Goal: Transaction & Acquisition: Book appointment/travel/reservation

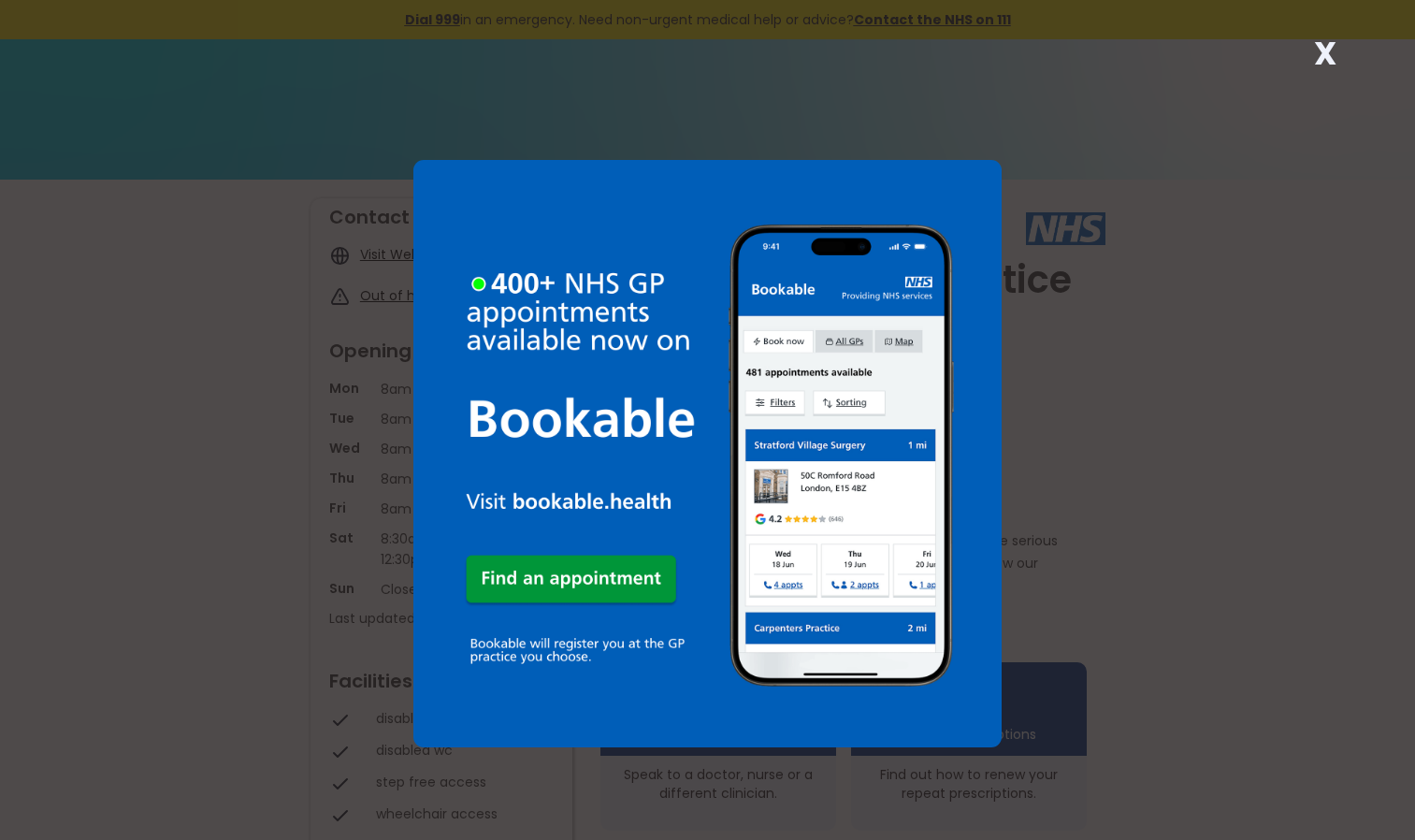
click at [1327, 54] on strong "X" at bounding box center [1325, 52] width 23 height 45
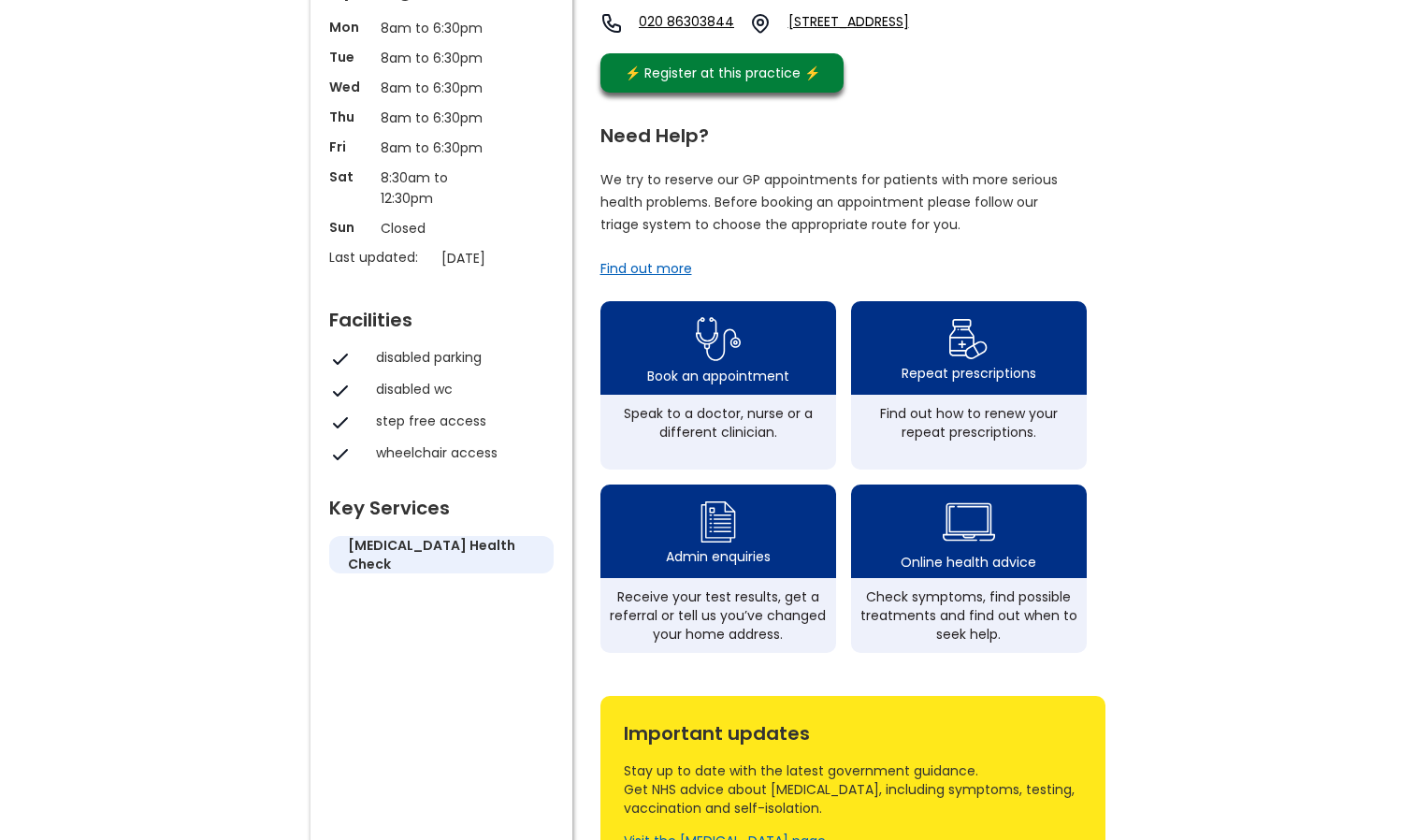
scroll to position [369, 0]
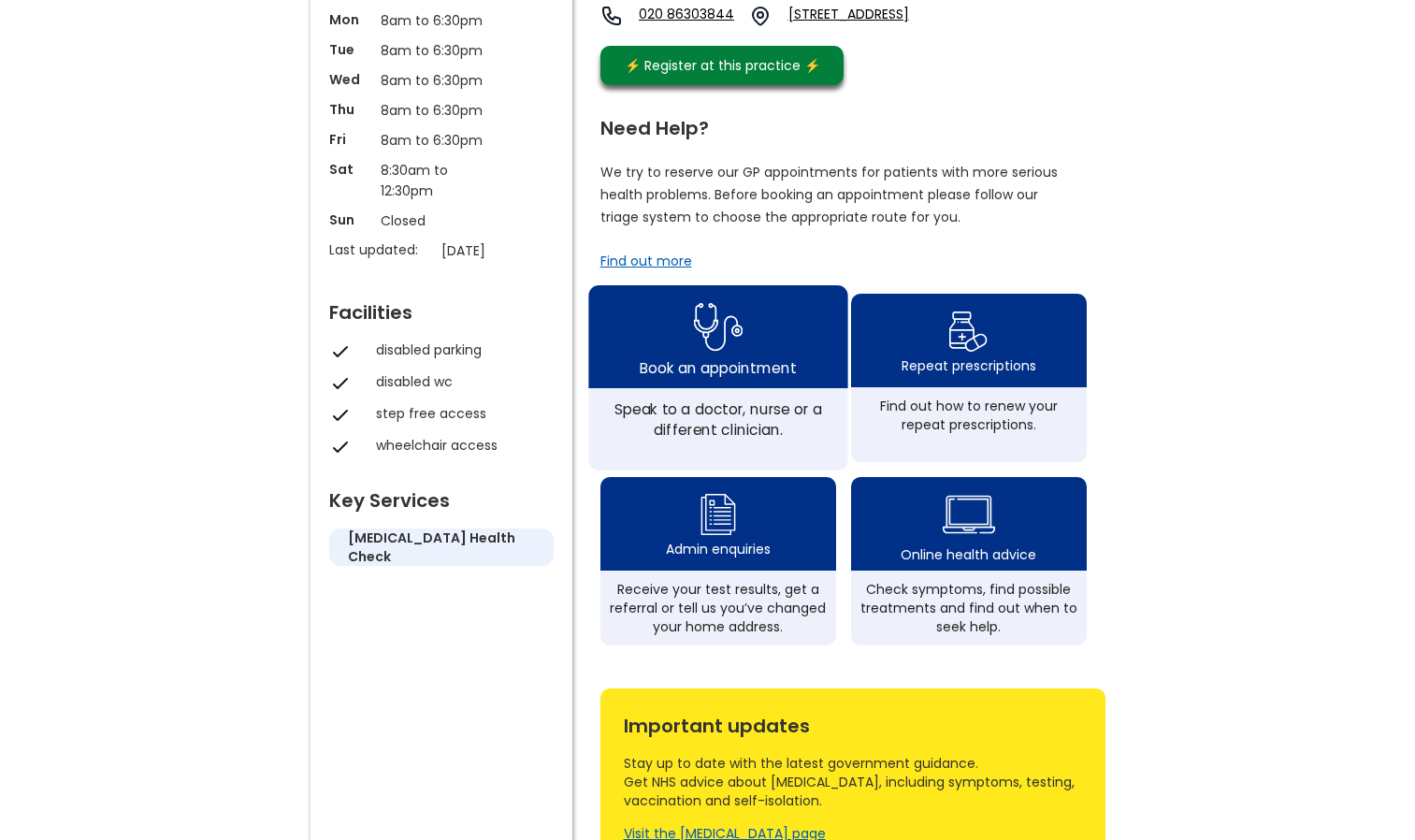
click at [623, 422] on div "Speak to a doctor, nurse or a different clinician." at bounding box center [717, 418] width 239 height 41
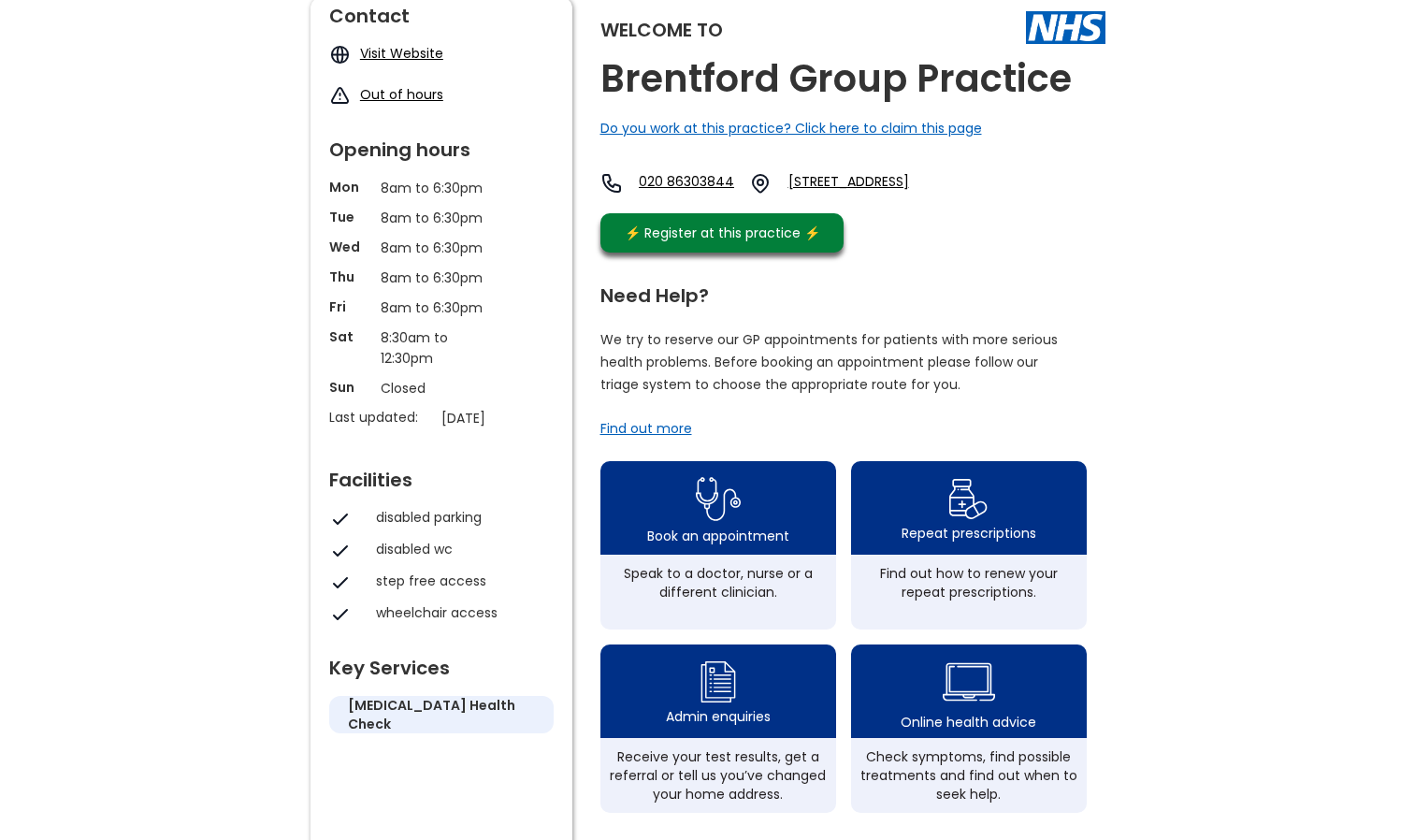
scroll to position [200, 0]
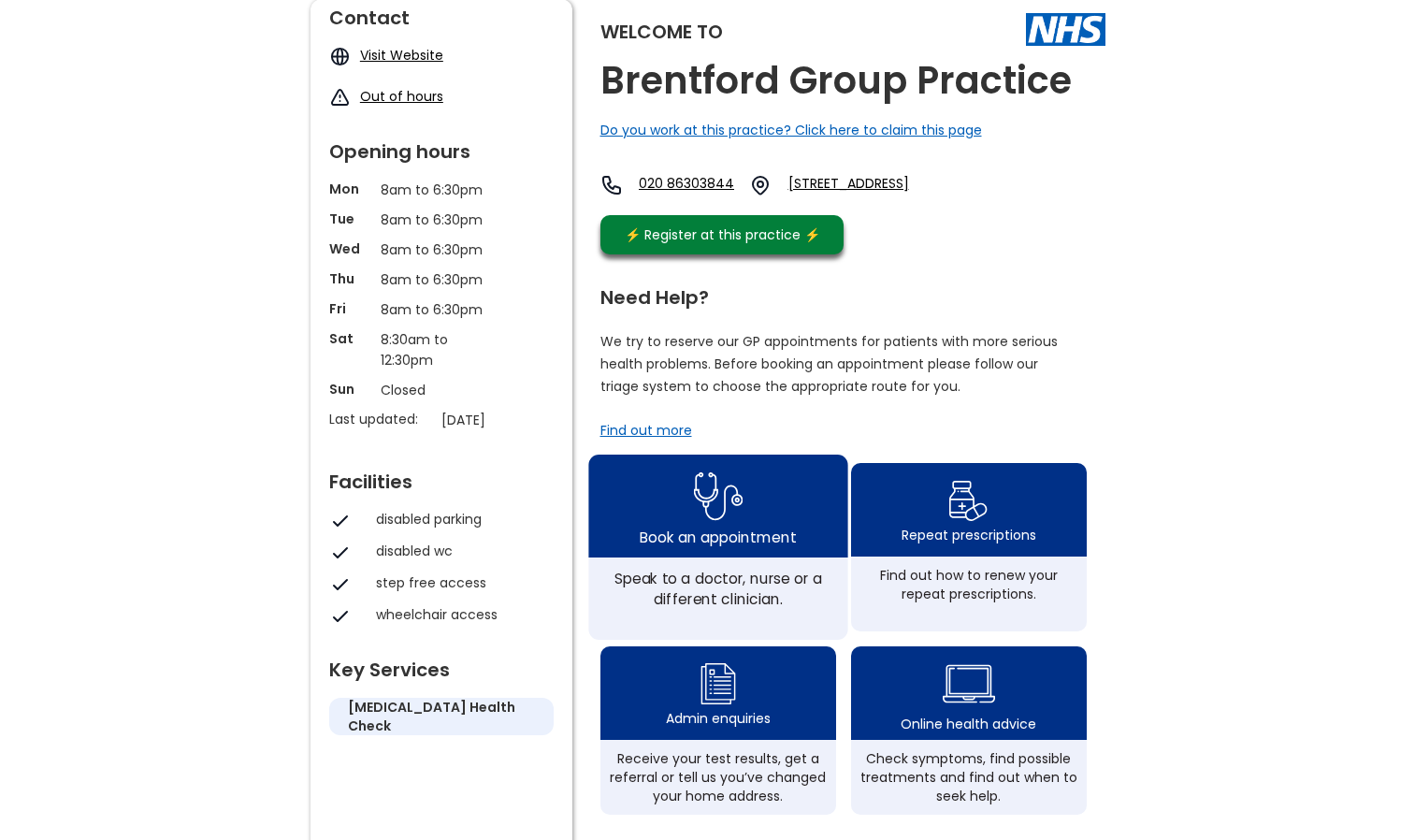
click at [676, 510] on div "Book an appointment" at bounding box center [717, 506] width 259 height 103
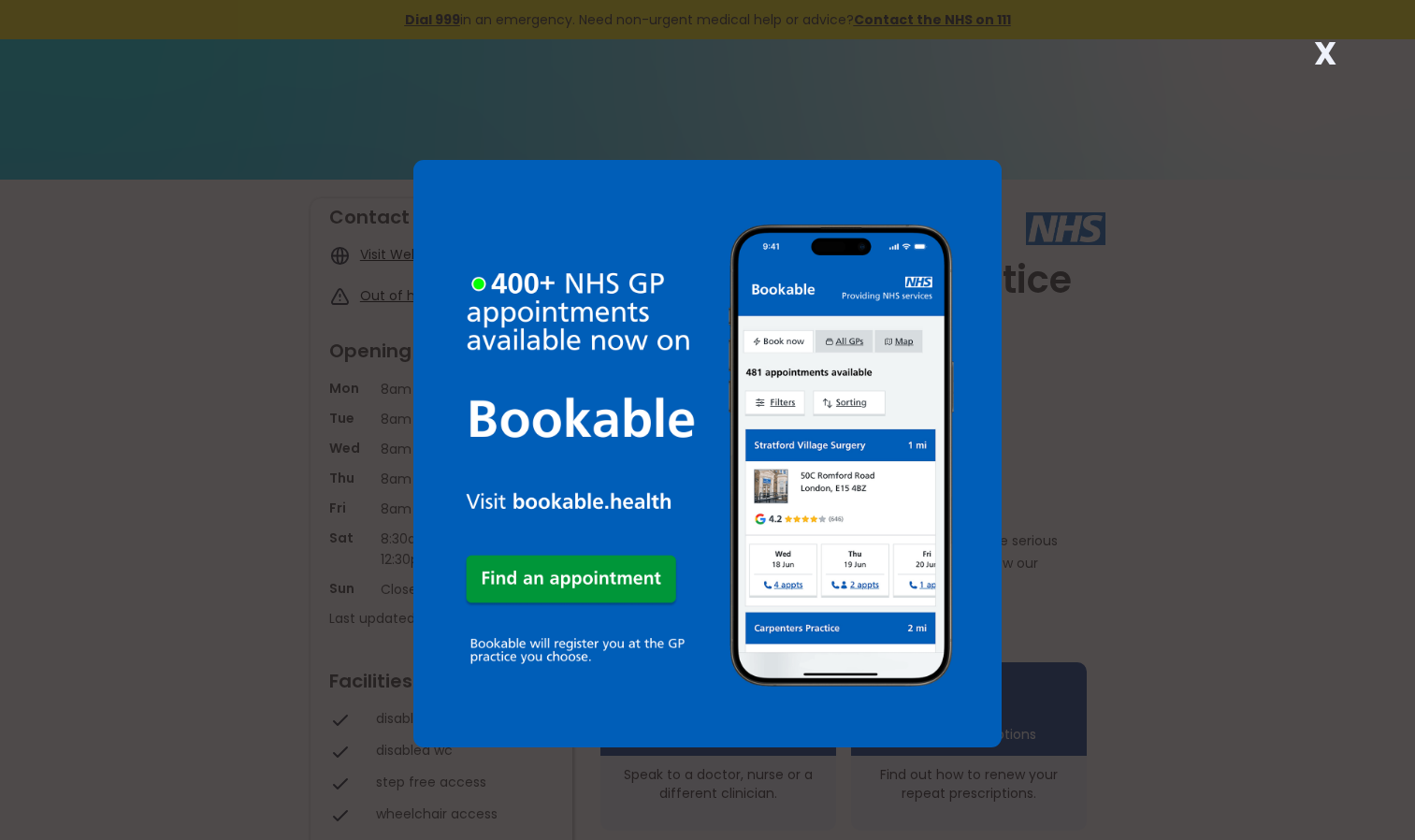
click at [1330, 61] on strong "X" at bounding box center [1325, 52] width 23 height 45
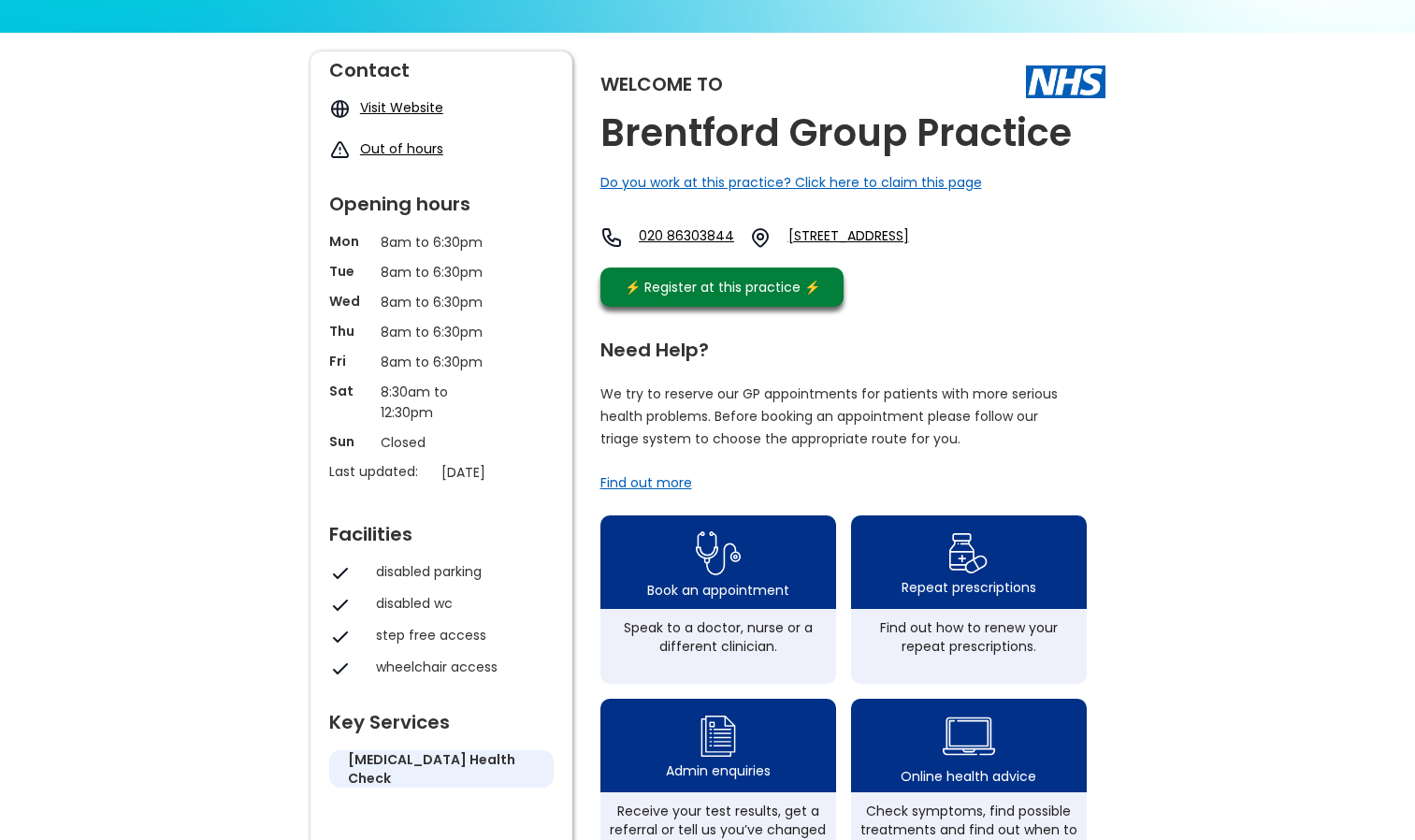
scroll to position [149, 0]
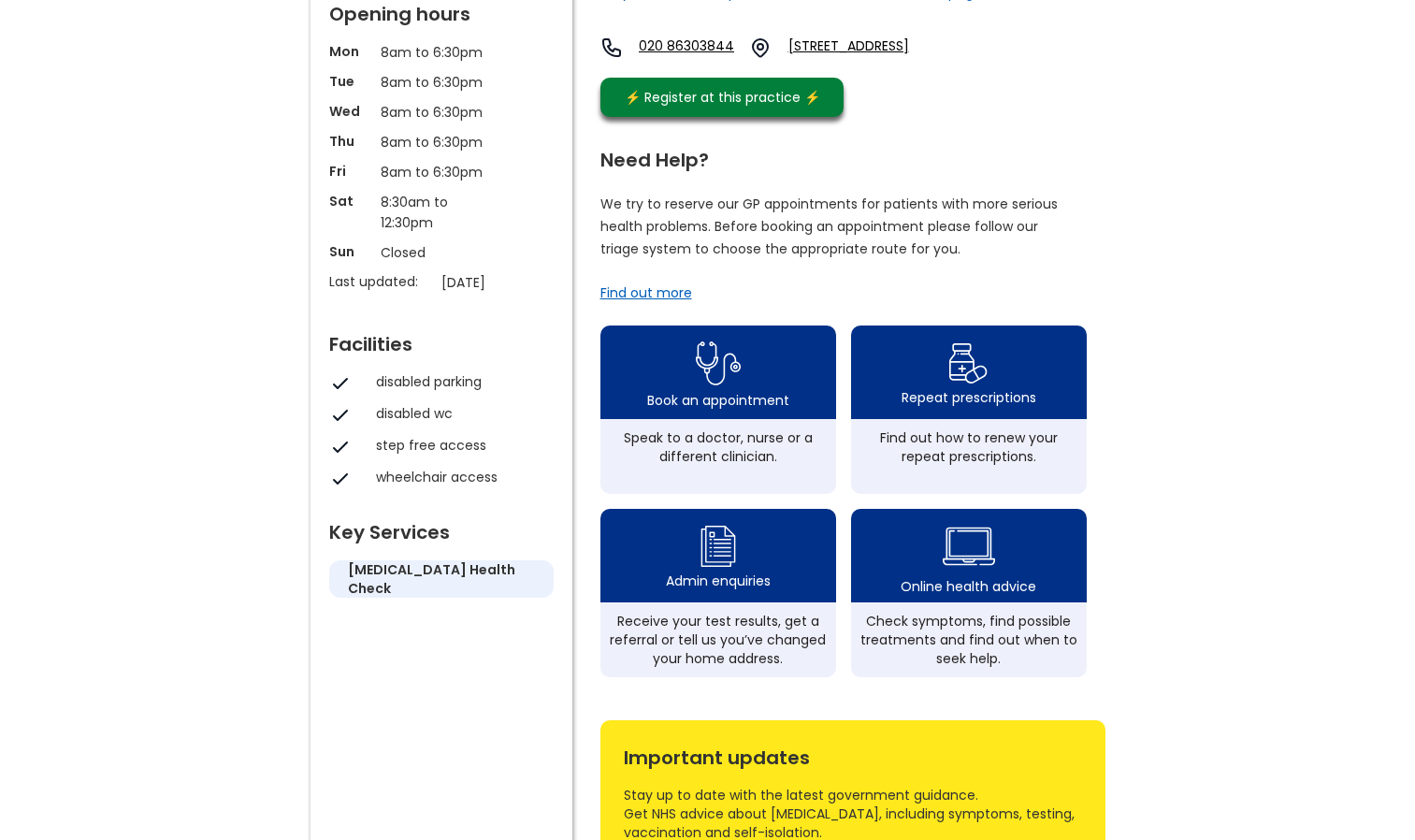
click at [818, 260] on p "We try to reserve our GP appointments for patients with more serious health pro…" at bounding box center [830, 226] width 458 height 67
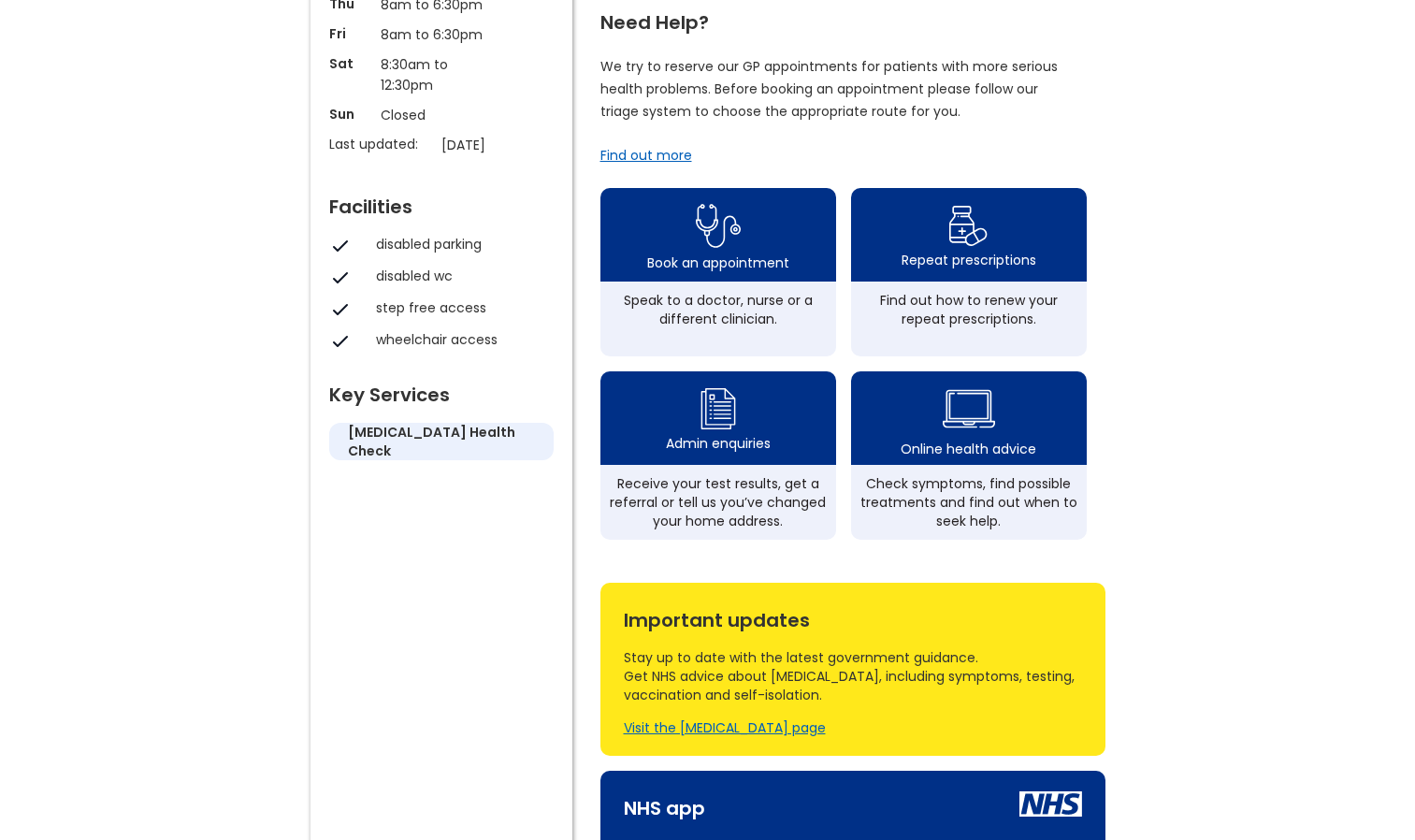
scroll to position [465, 0]
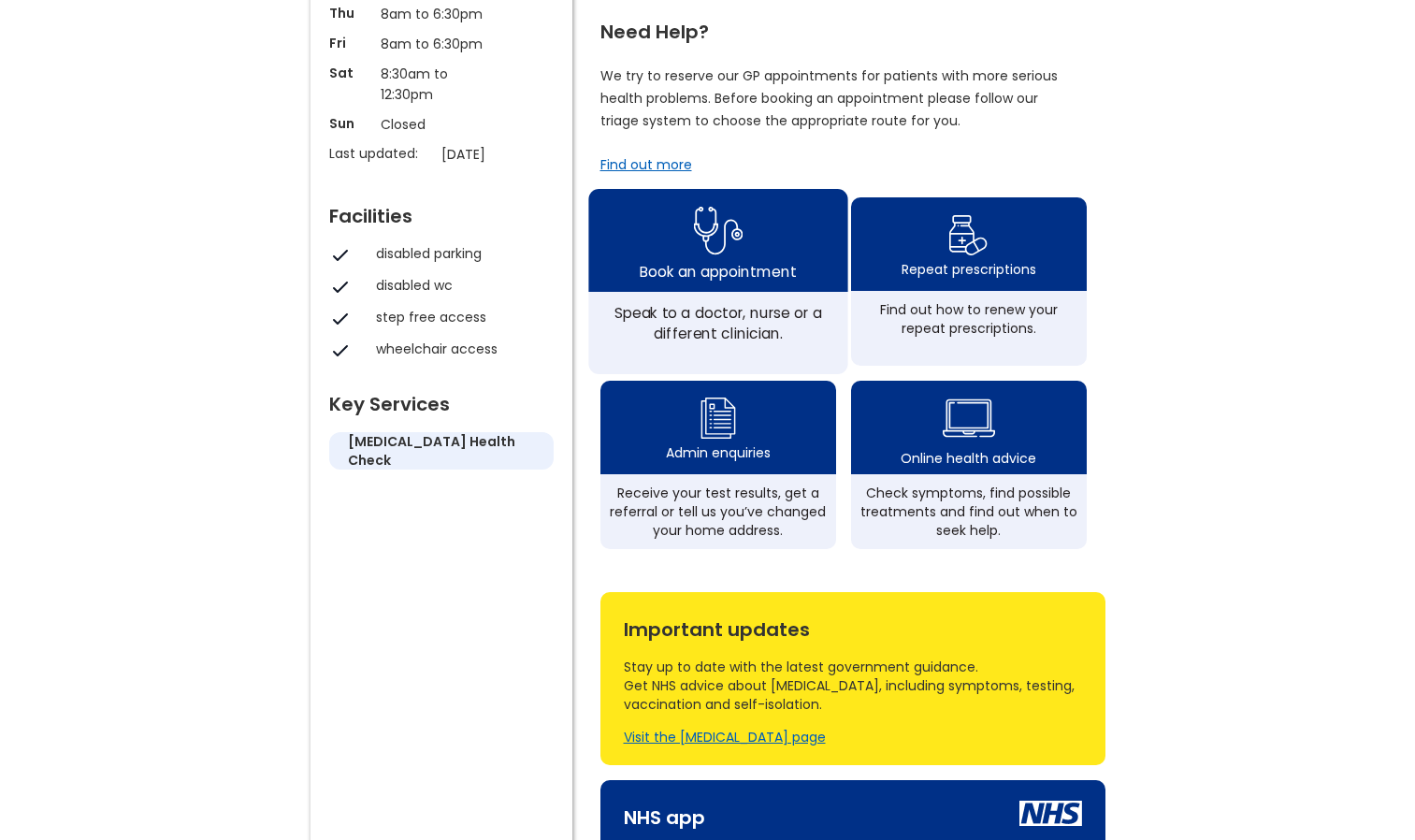
click at [705, 278] on div "Book an appointment" at bounding box center [717, 271] width 156 height 21
